Goal: Task Accomplishment & Management: Use online tool/utility

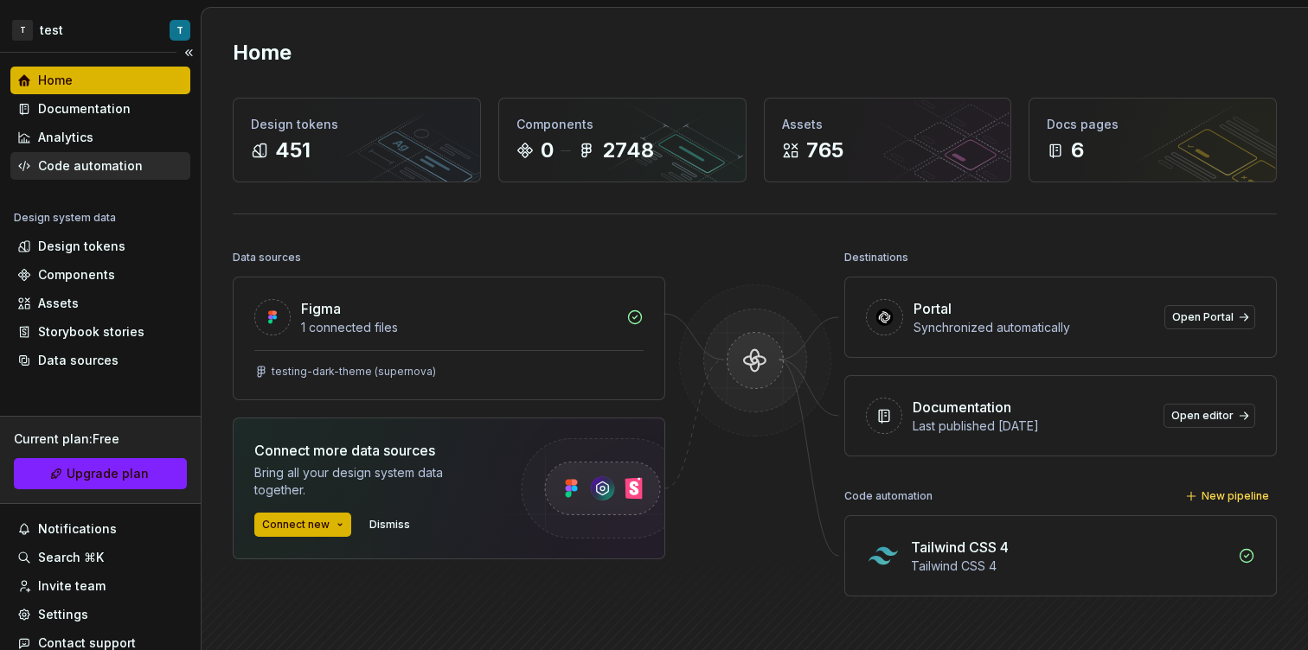
click at [100, 153] on div "Code automation" at bounding box center [100, 166] width 180 height 28
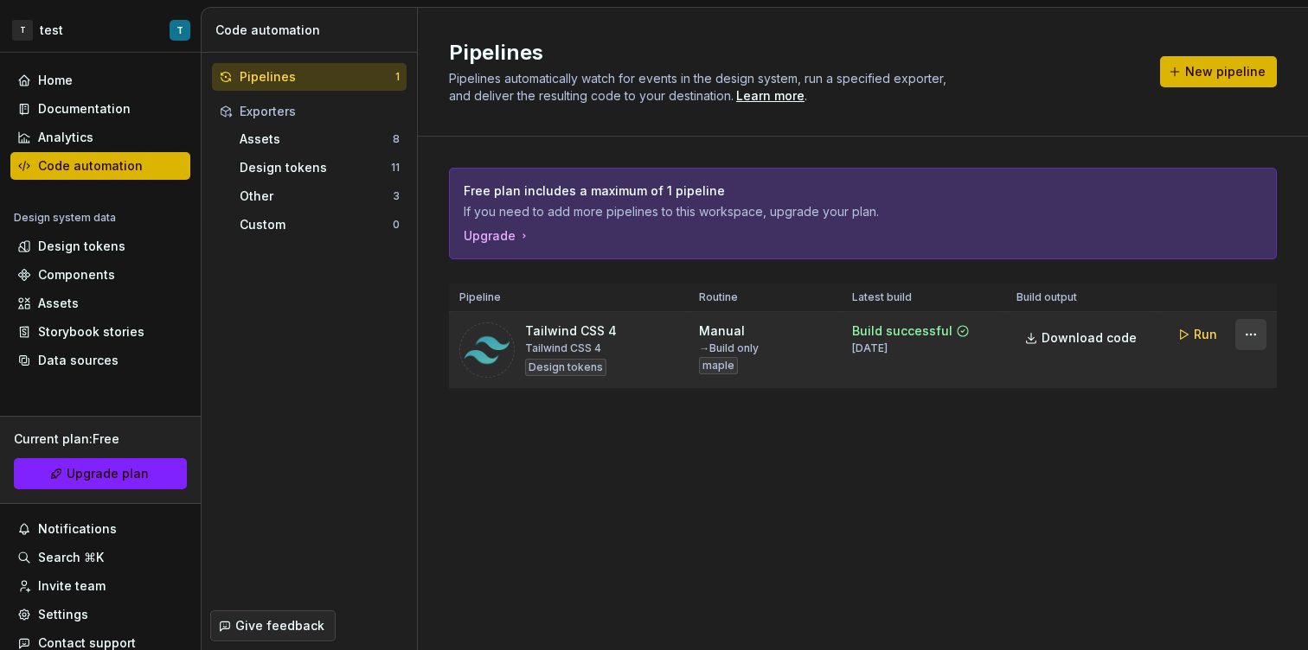
click at [1259, 338] on html "T test T Home Documentation Analytics Code automation Design system data Design…" at bounding box center [654, 325] width 1308 height 650
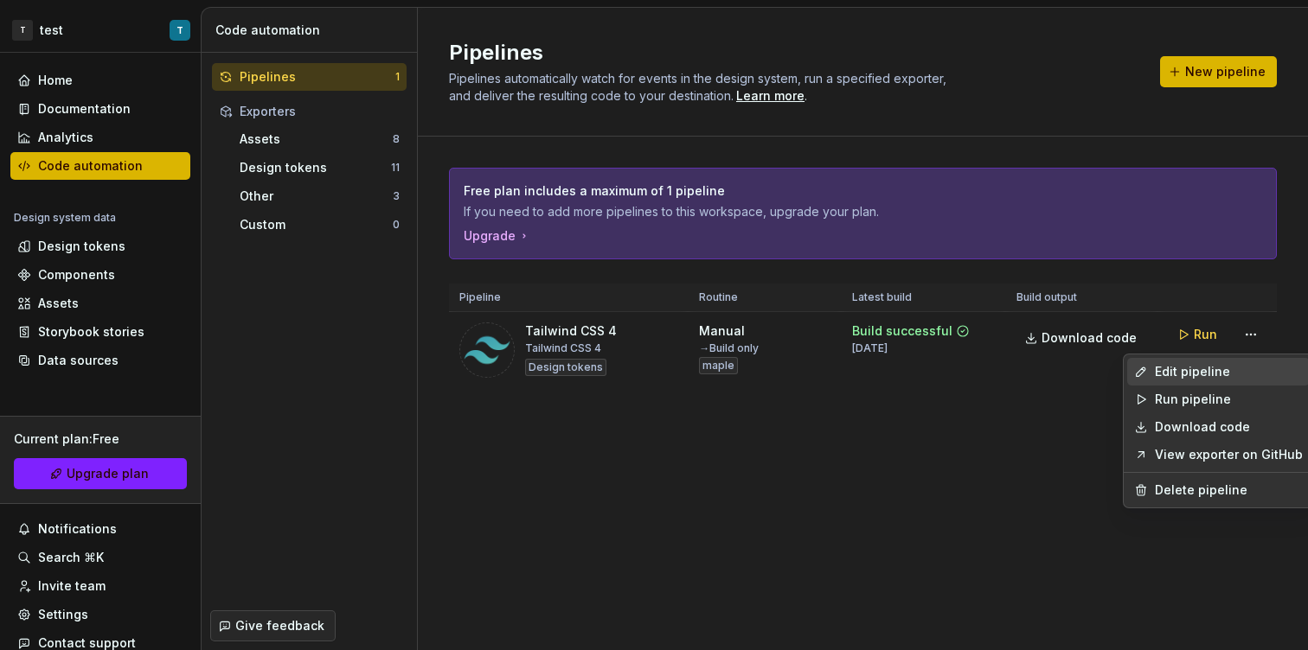
click at [1217, 376] on div "Edit pipeline" at bounding box center [1229, 371] width 148 height 17
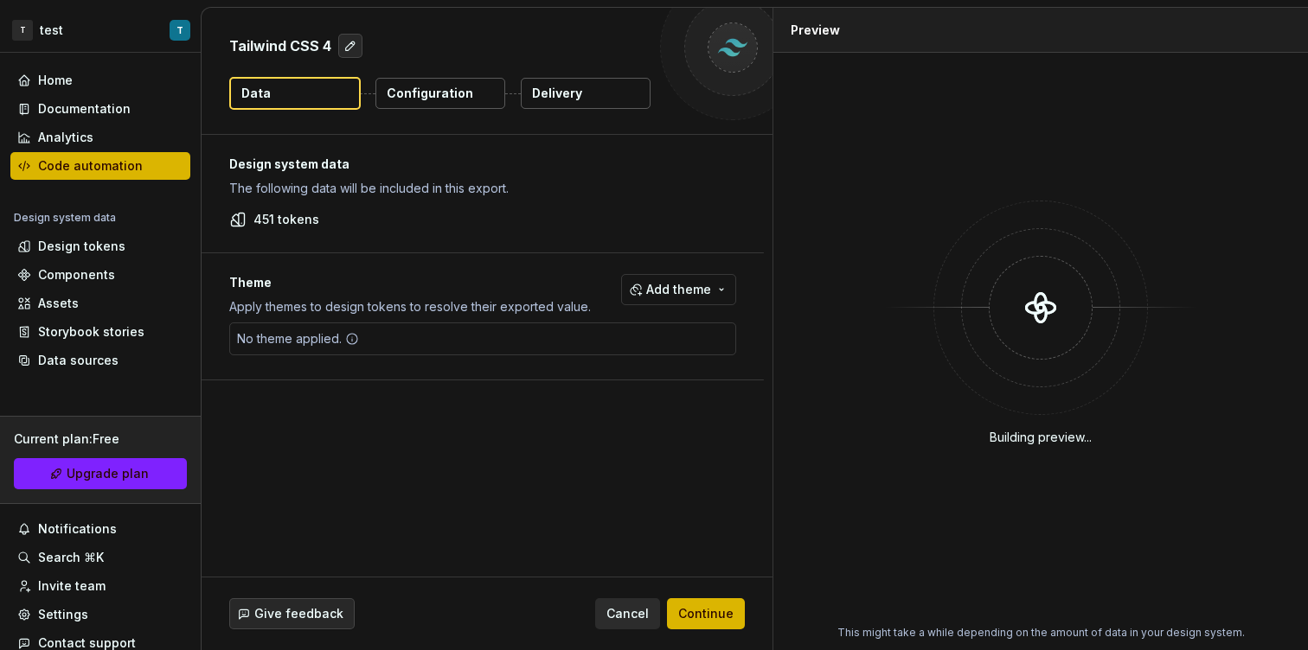
click at [618, 109] on div "Tailwind CSS 4 Data Configuration Delivery" at bounding box center [487, 71] width 571 height 126
click at [589, 81] on button "Delivery" at bounding box center [586, 93] width 130 height 31
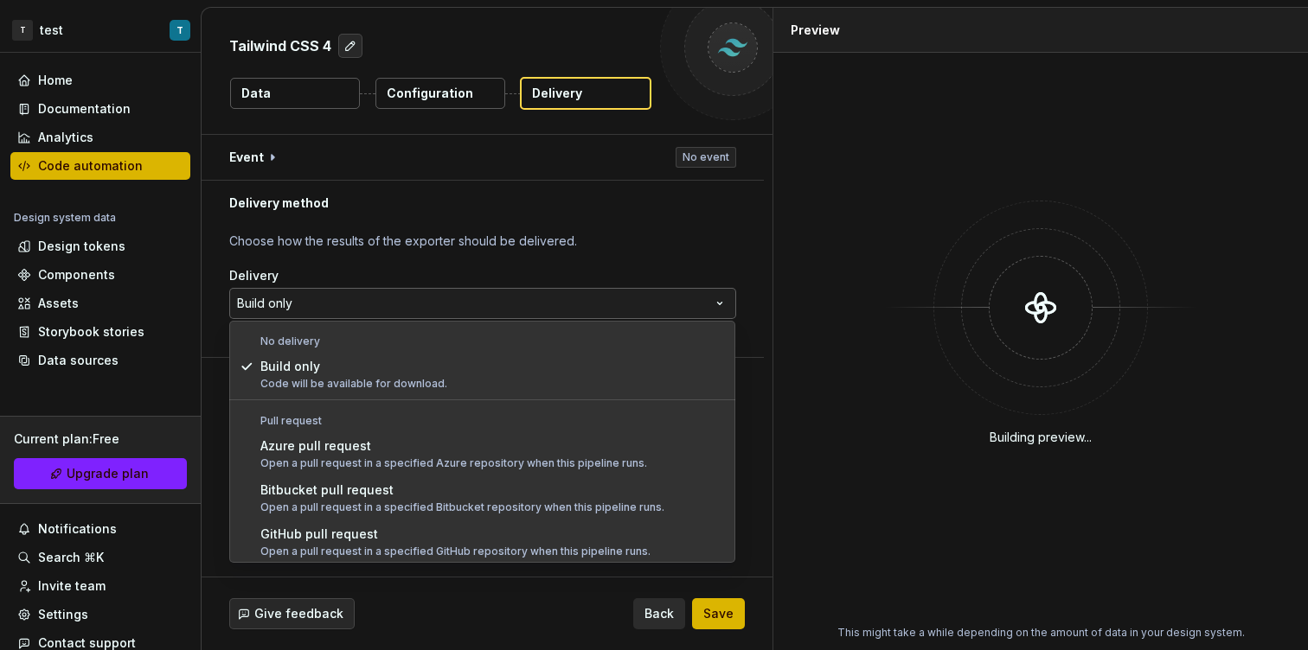
click at [419, 302] on html "**********" at bounding box center [654, 325] width 1308 height 650
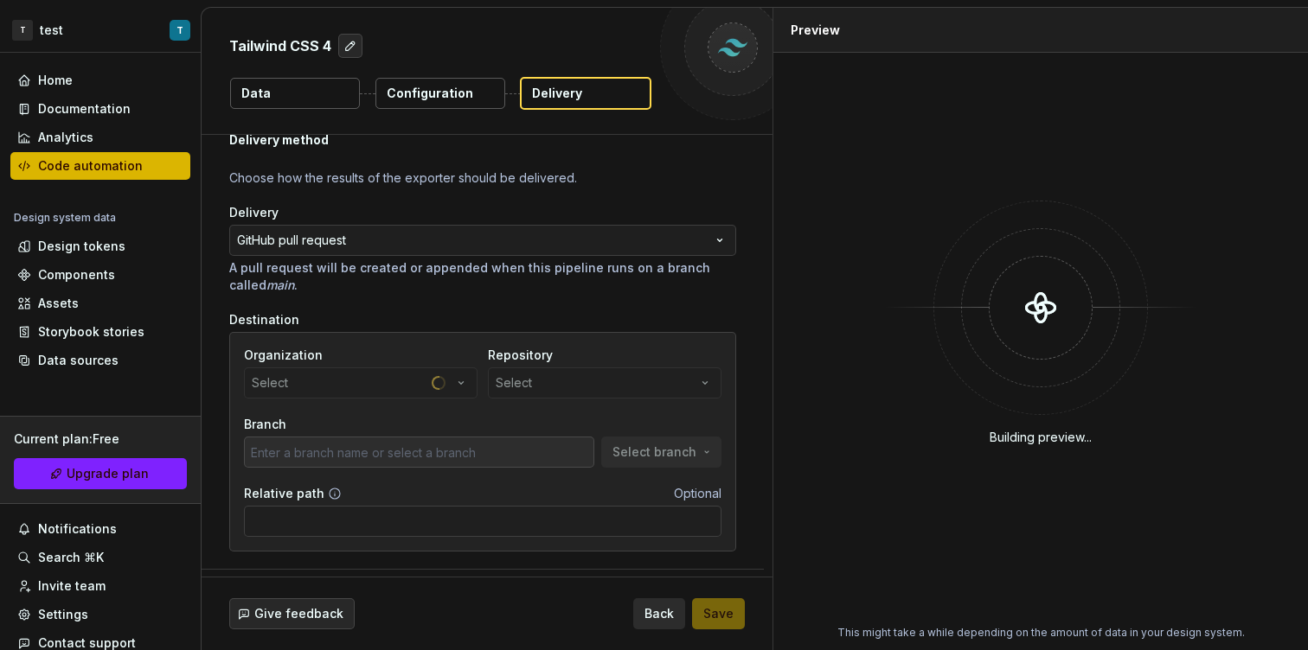
scroll to position [102, 0]
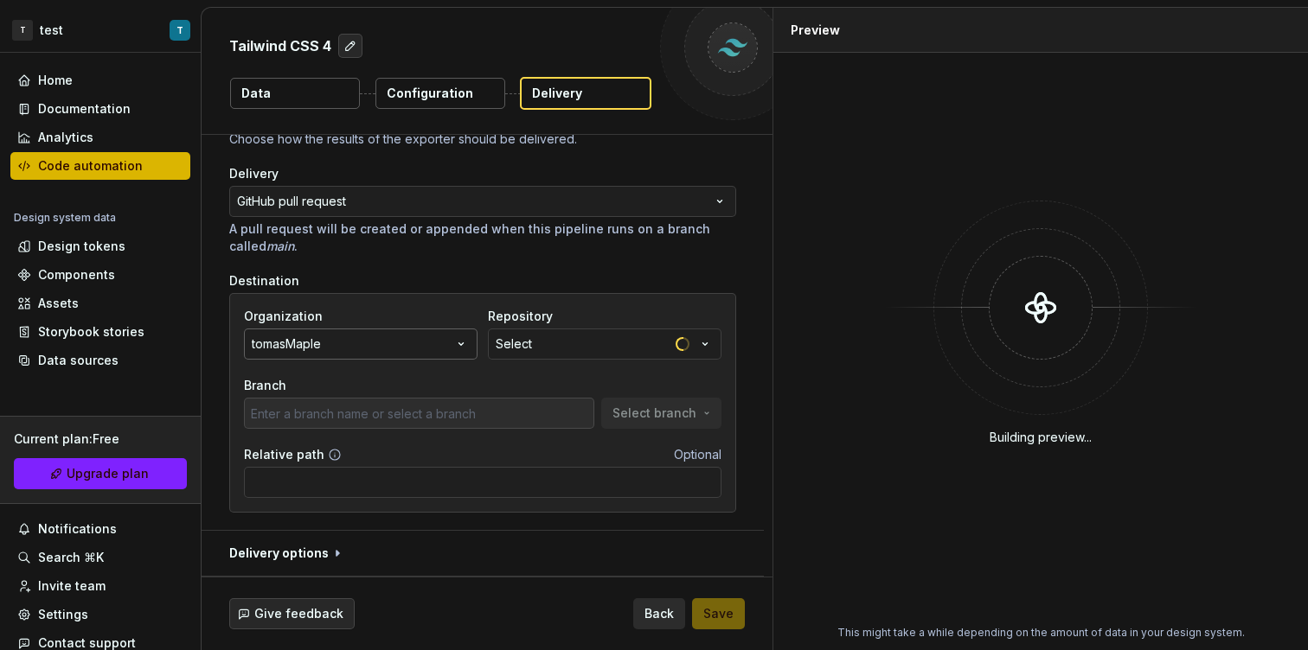
click at [436, 346] on button "tomasMaple" at bounding box center [361, 344] width 234 height 31
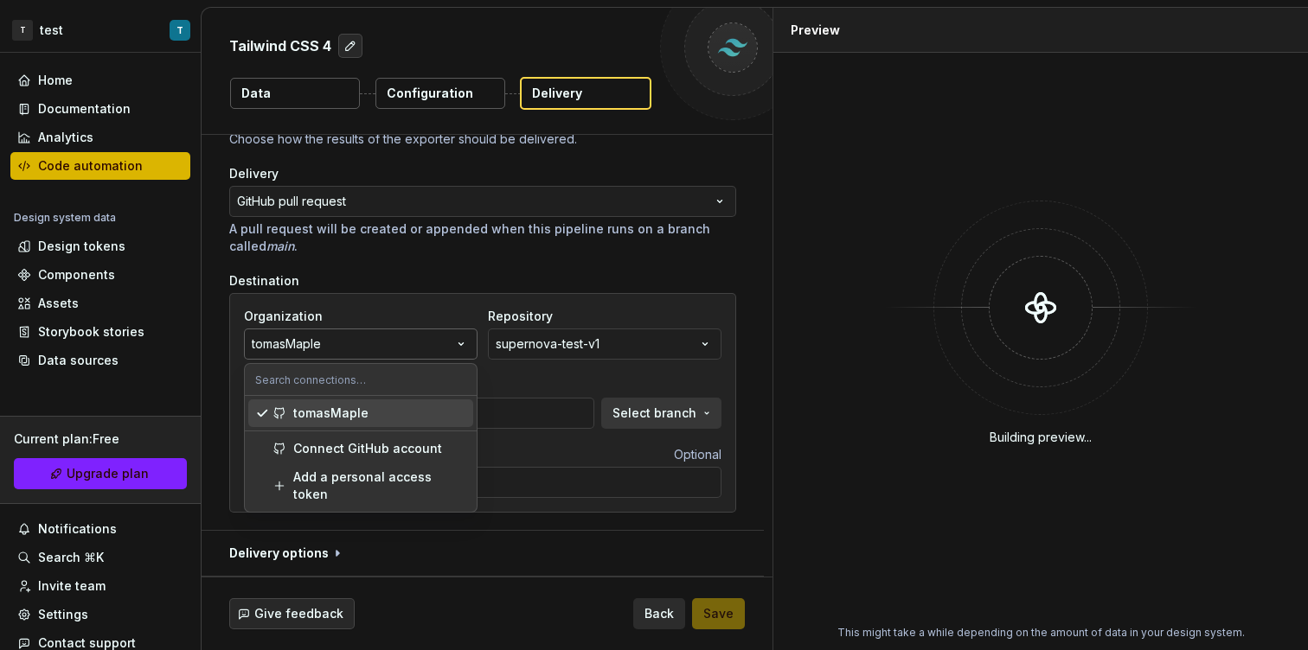
type input "main"
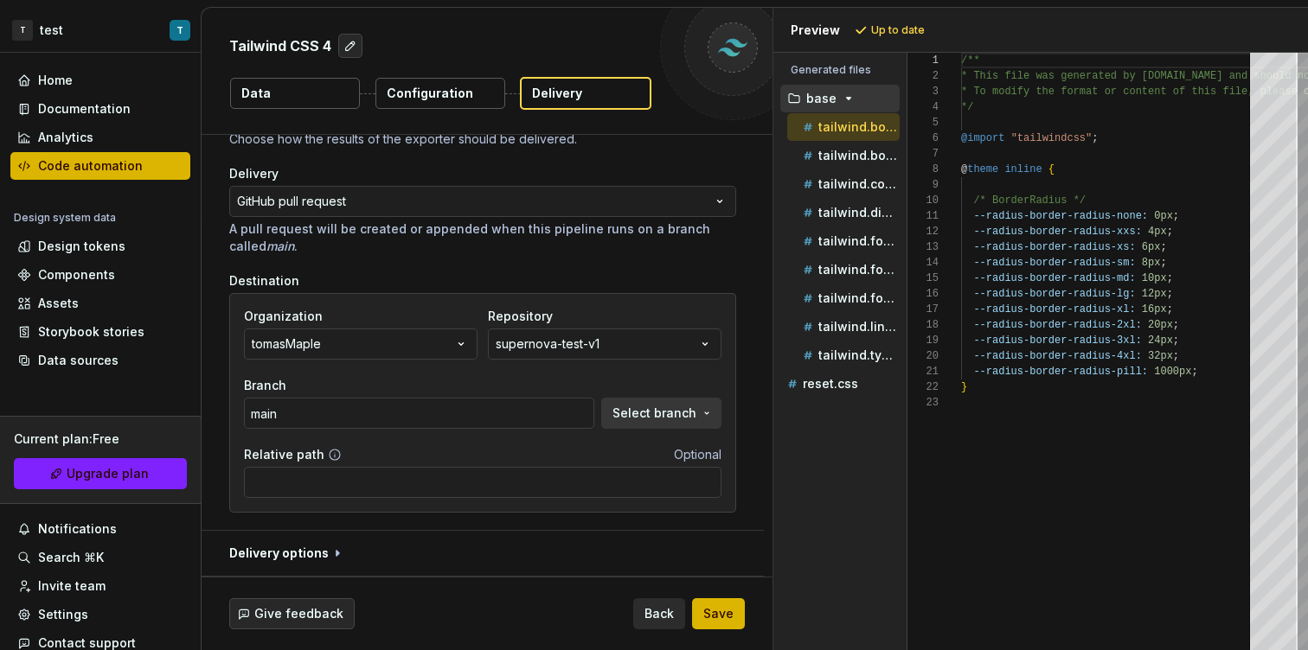
click at [534, 373] on div "Organization tomasMaple Repository supernova-test-v1 Branch main Select branch" at bounding box center [482, 368] width 477 height 121
click at [394, 339] on button "tomasMaple" at bounding box center [361, 344] width 234 height 31
click at [504, 381] on div "Branch" at bounding box center [419, 385] width 350 height 17
click at [68, 31] on html "**********" at bounding box center [654, 325] width 1308 height 650
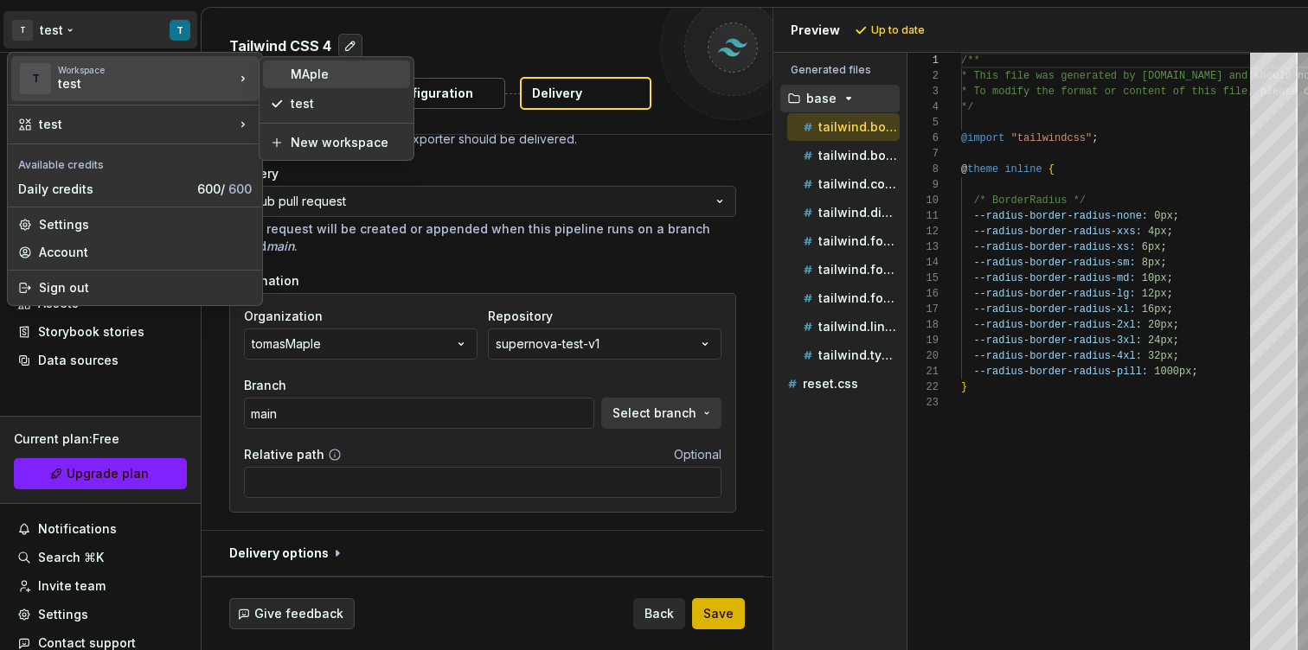
click at [298, 74] on div "MAple" at bounding box center [347, 74] width 112 height 17
